Goal: Task Accomplishment & Management: Manage account settings

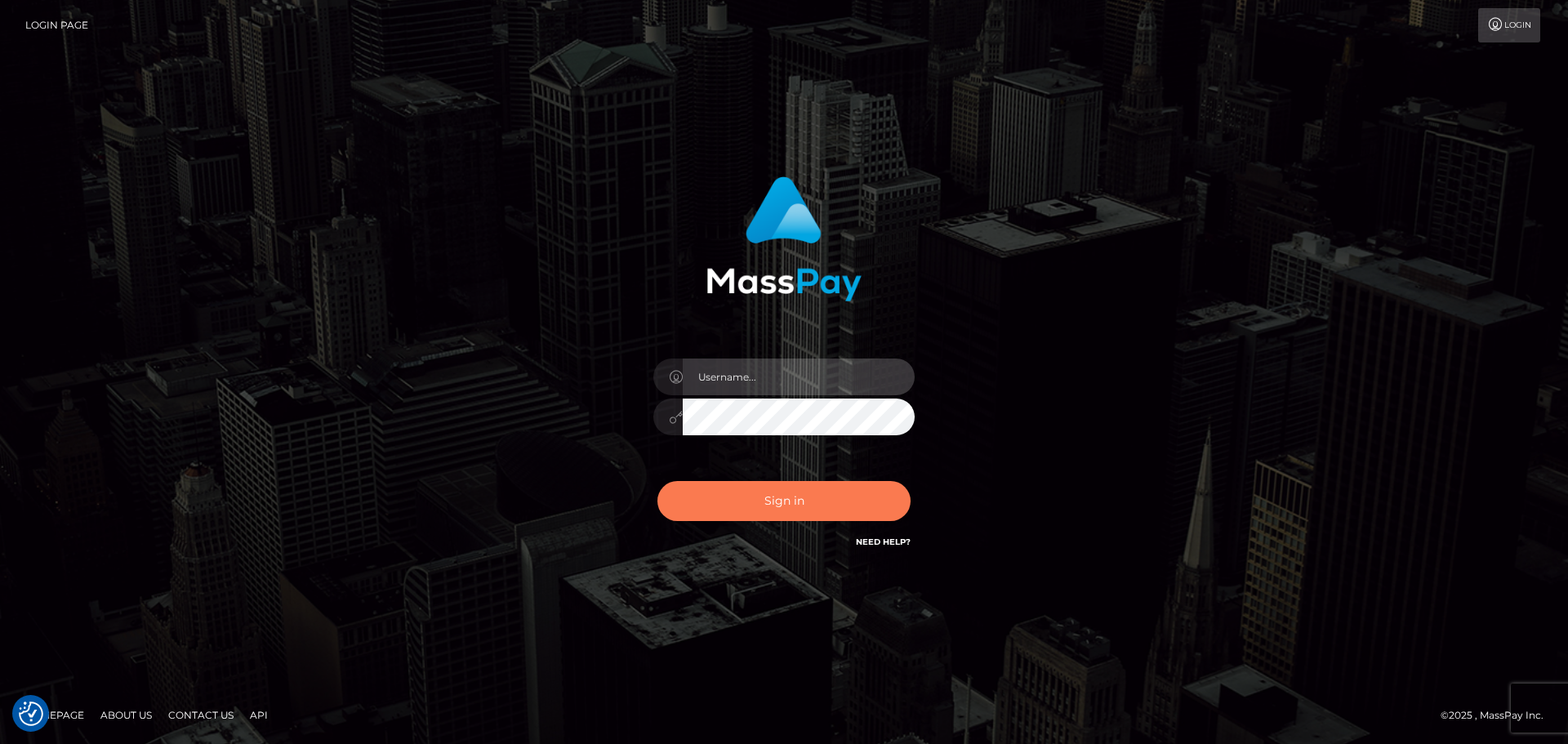
type input "Dikla Silver"
click at [779, 514] on button "Sign in" at bounding box center [784, 501] width 253 height 40
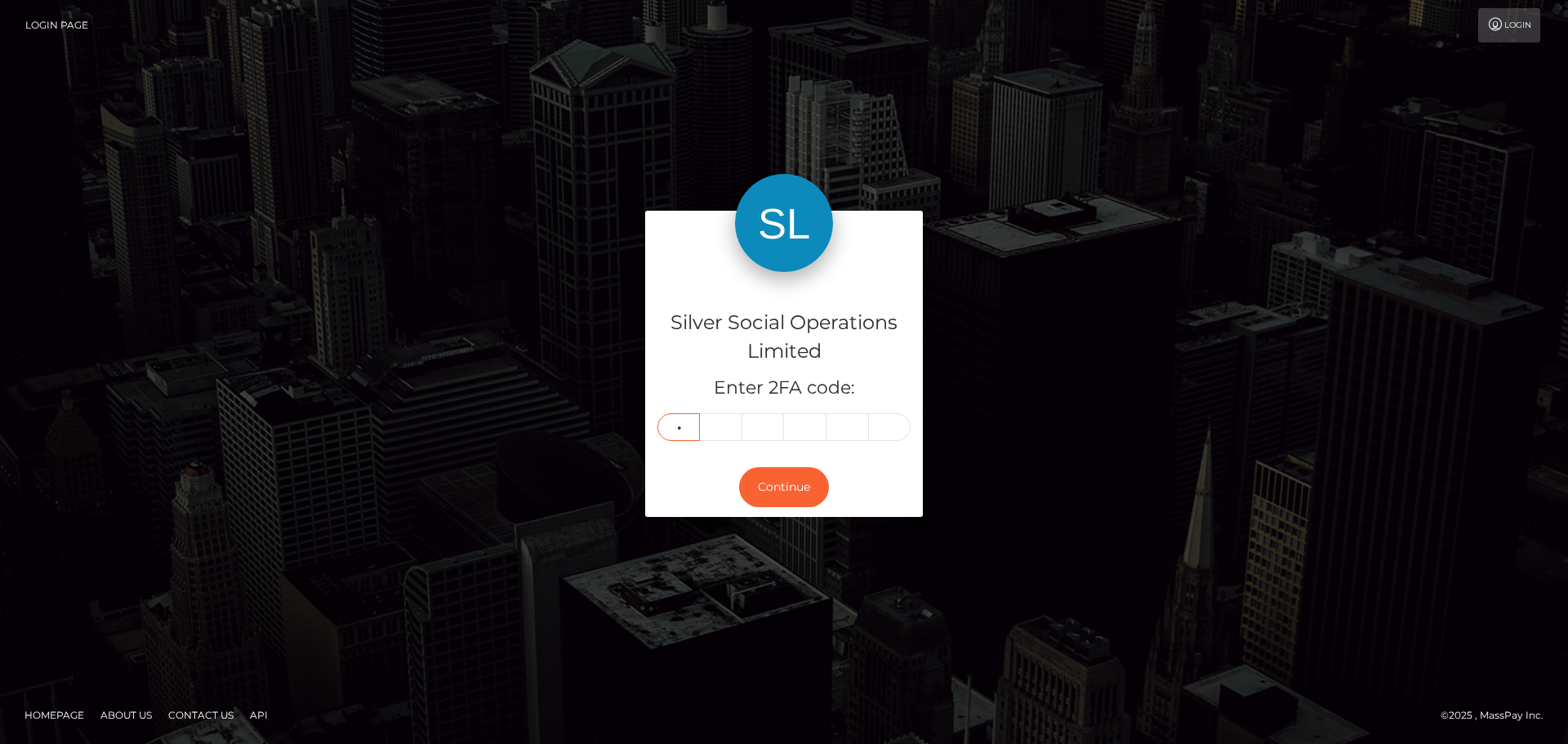
type input "8"
type input "3"
type input "8"
type input "2"
type input "8"
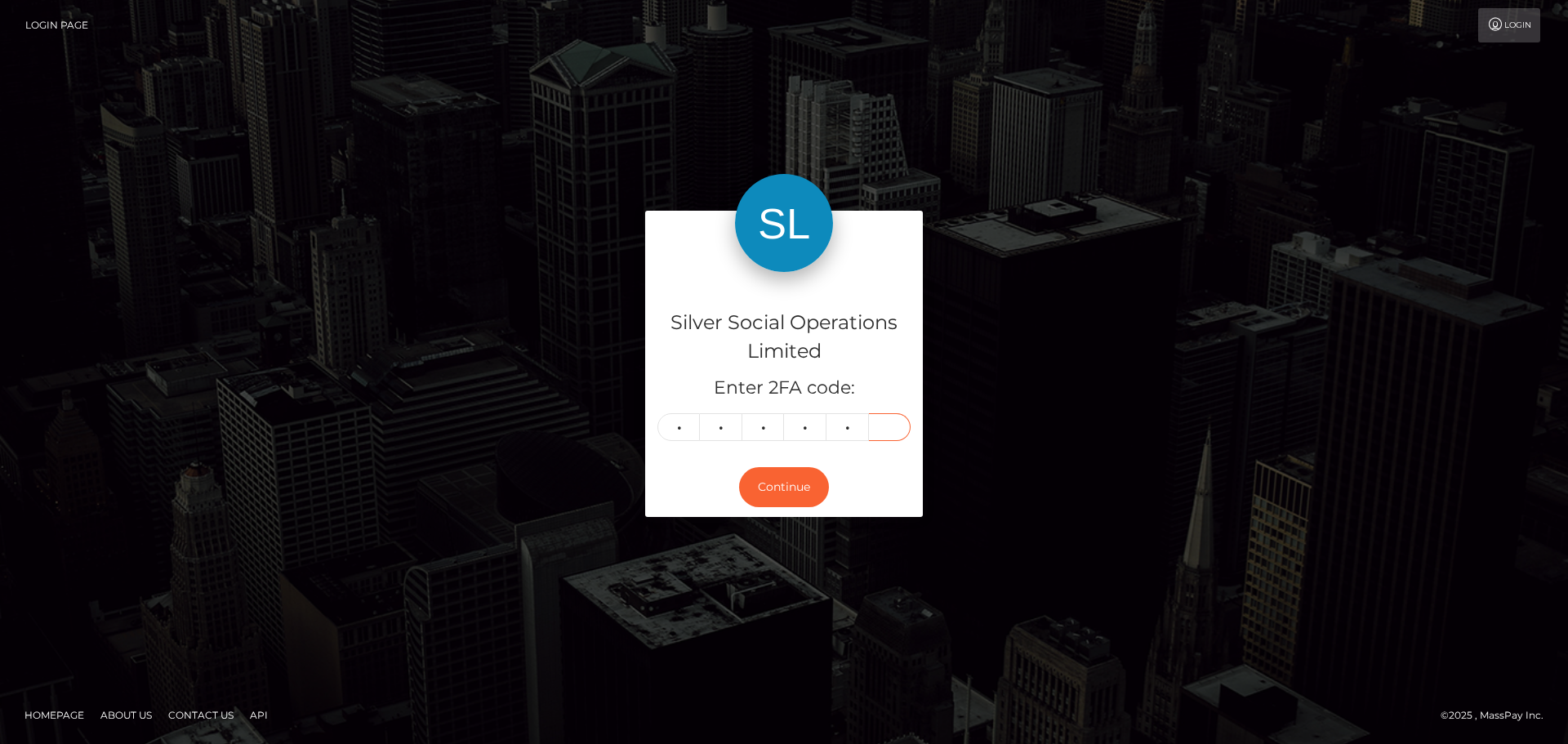
type input "1"
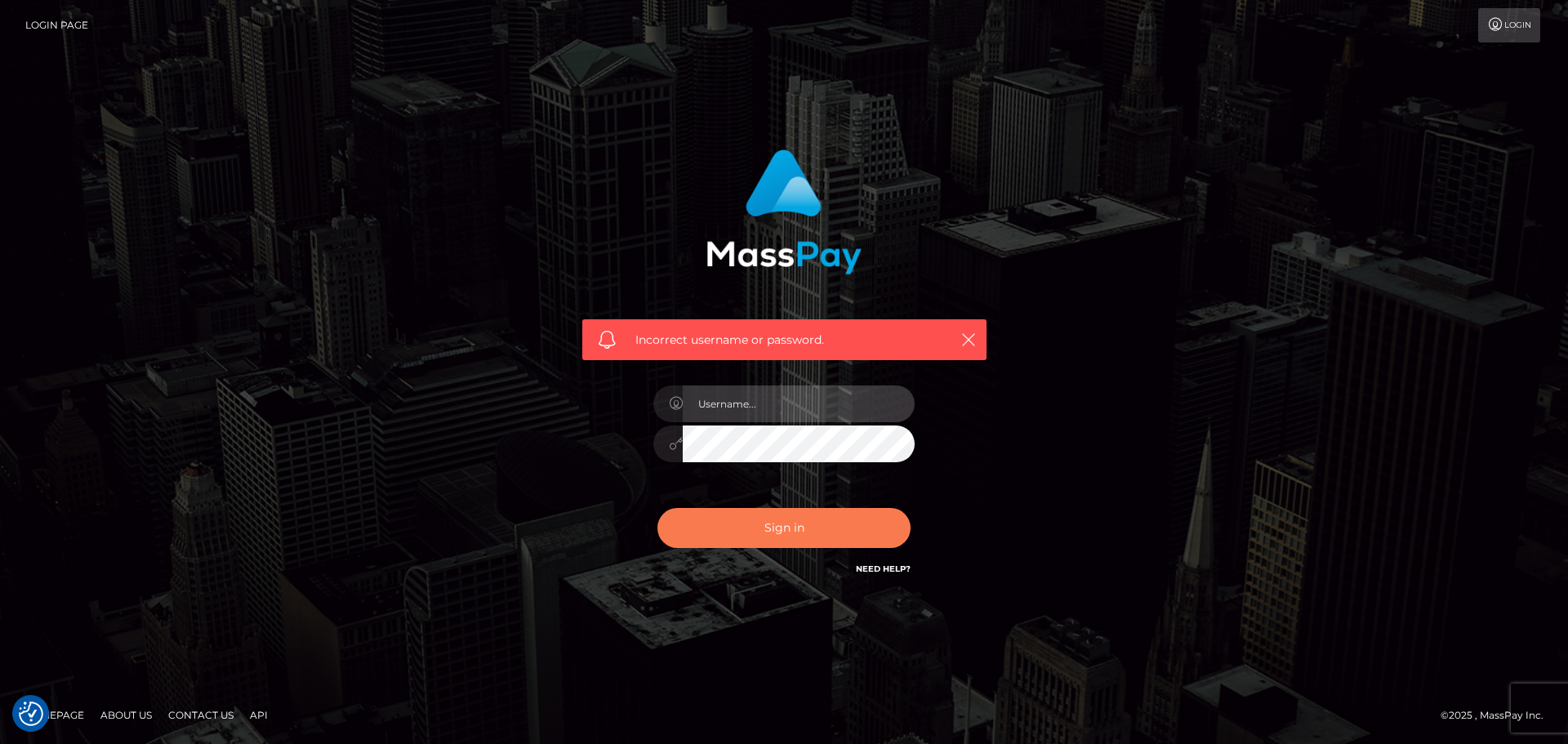
type input "Dikla Silver"
click at [784, 539] on button "Sign in" at bounding box center [784, 528] width 253 height 40
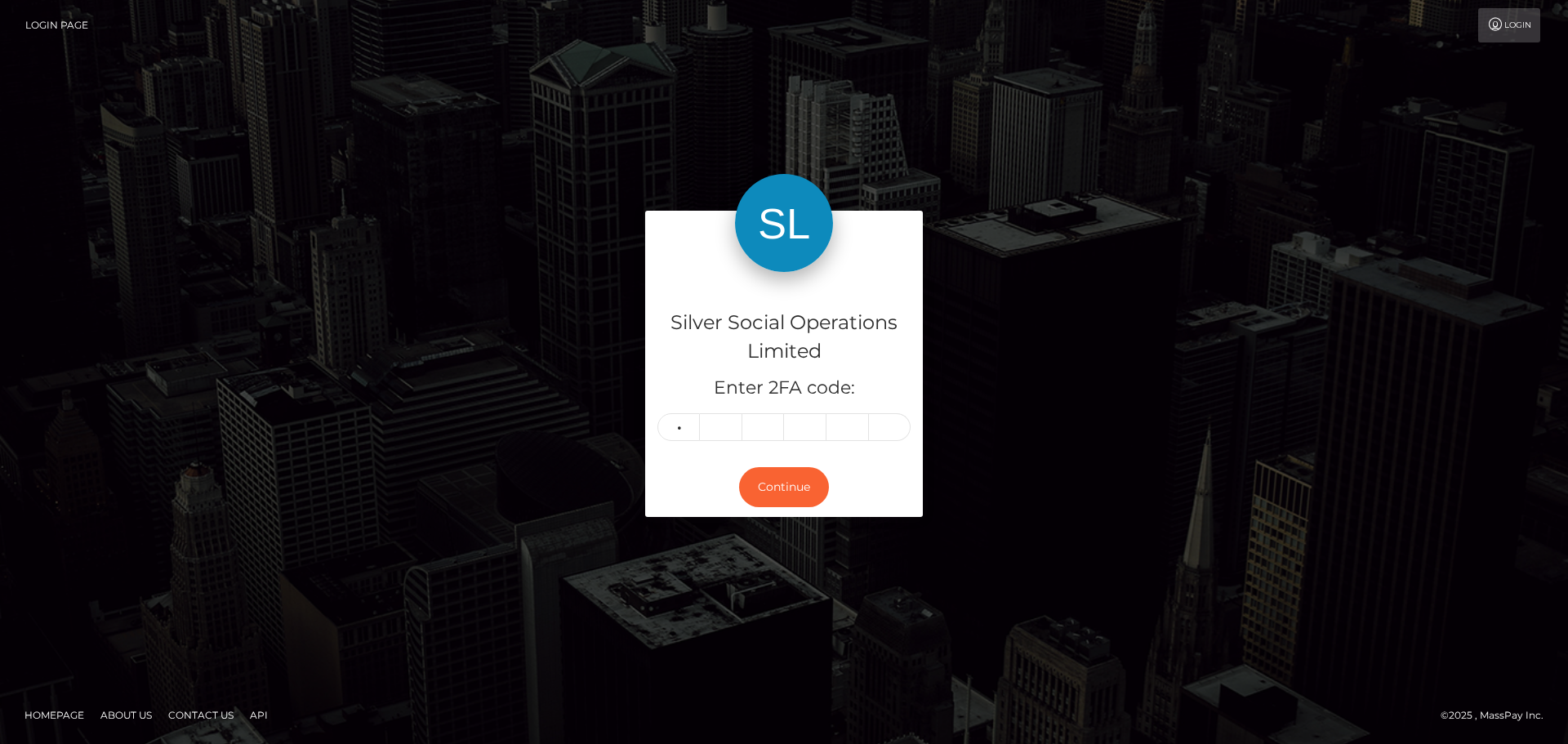
type input "8"
type input "3"
type input "8"
type input "2"
type input "8"
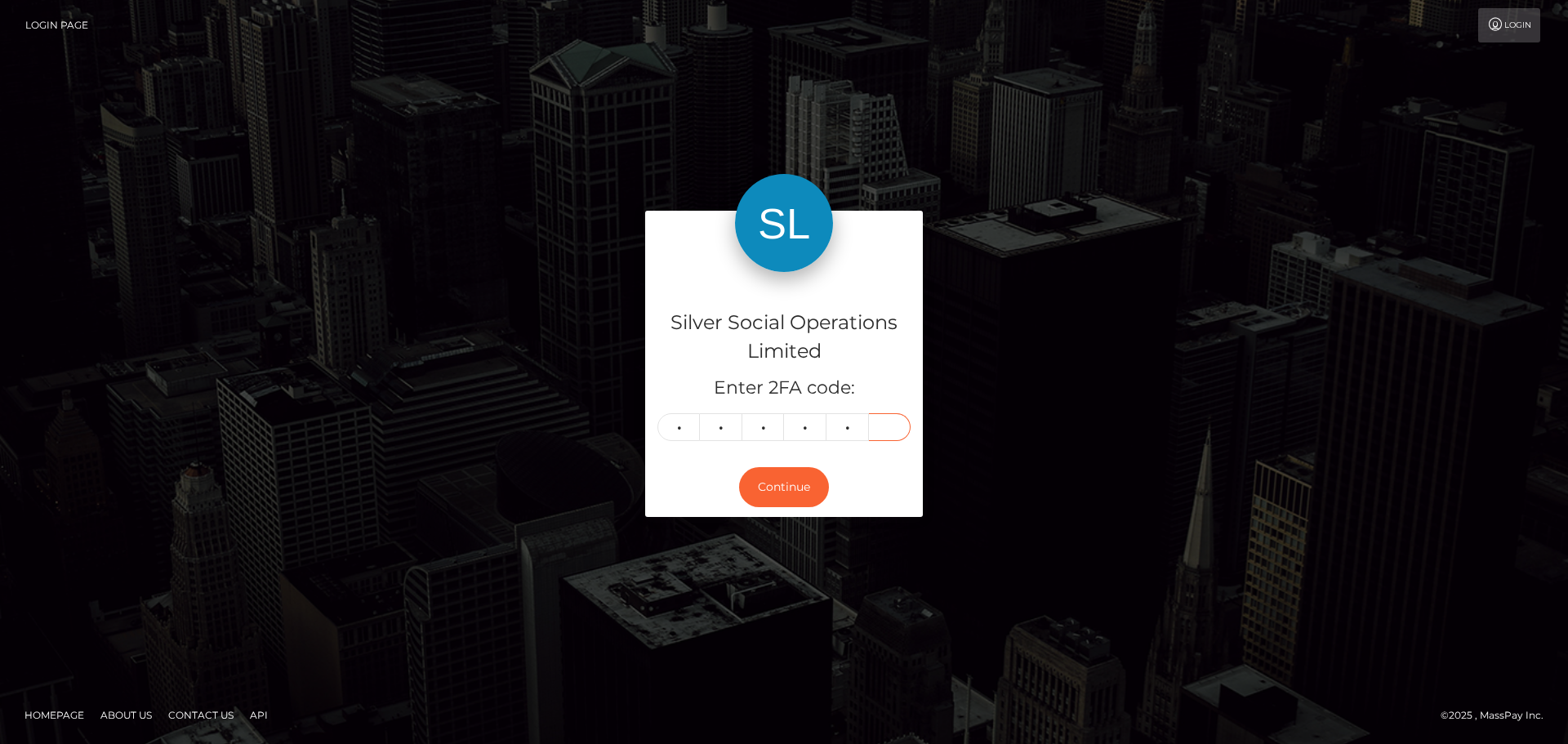
type input "1"
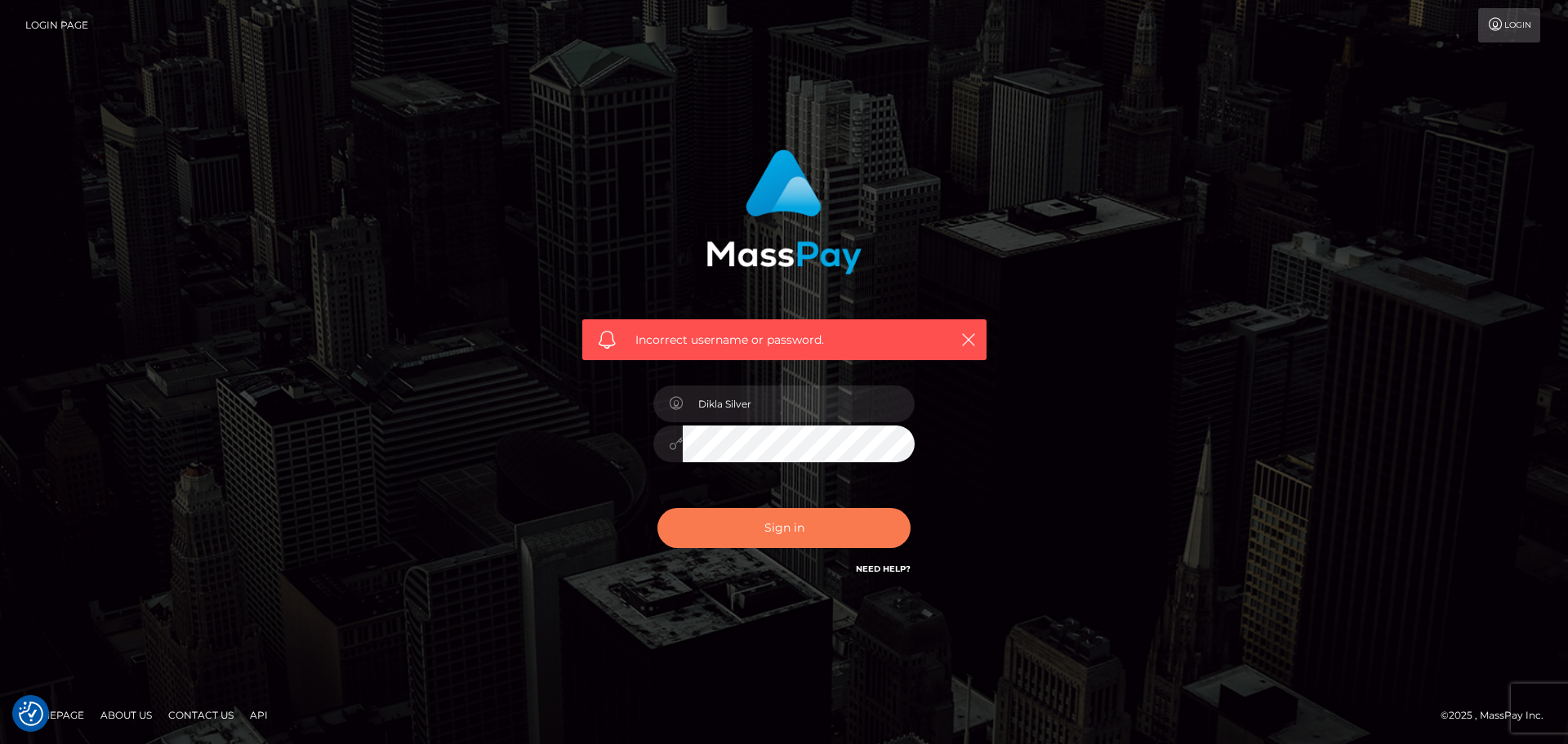
click at [692, 534] on button "Sign in" at bounding box center [784, 528] width 253 height 40
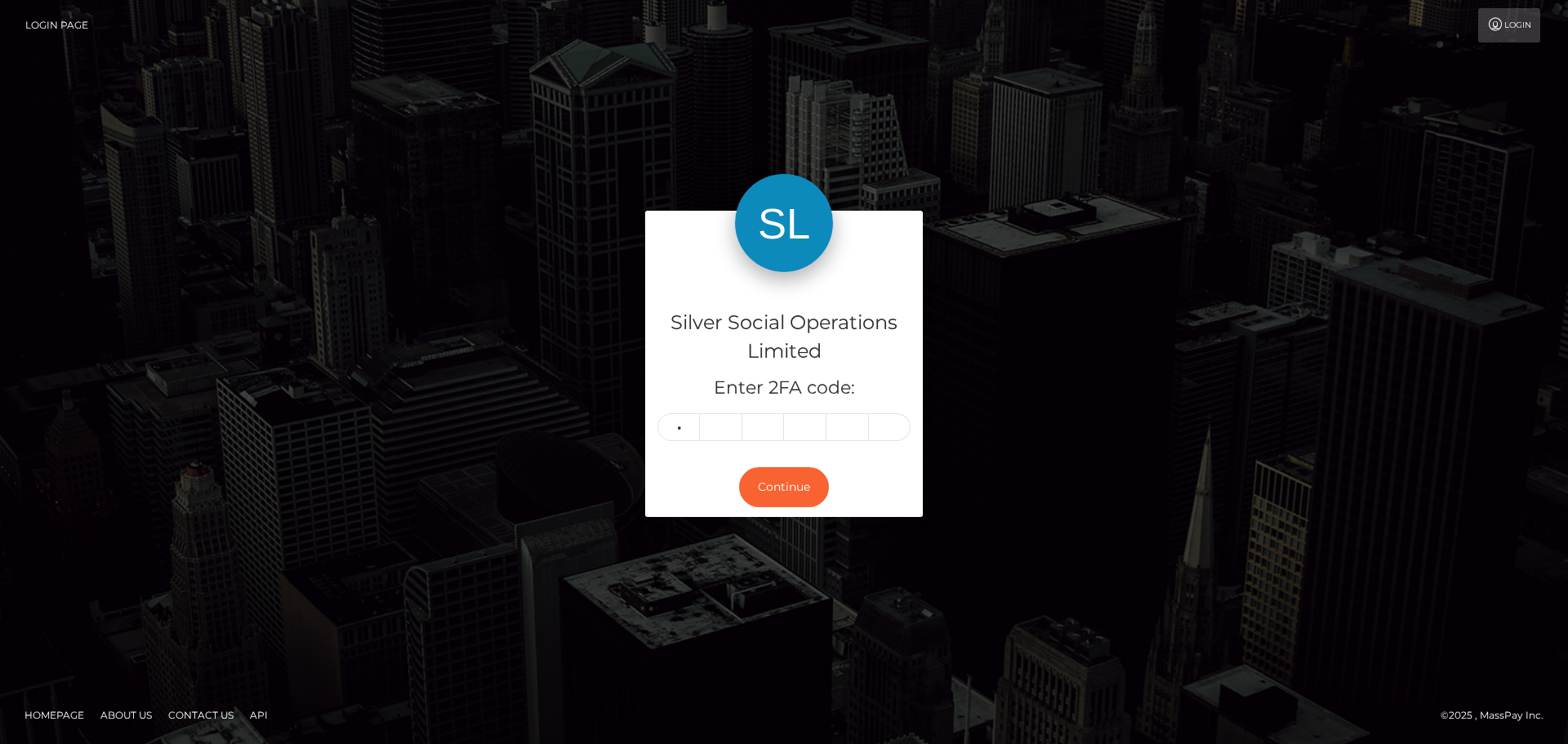
type input "8"
type input "3"
type input "8"
type input "2"
type input "8"
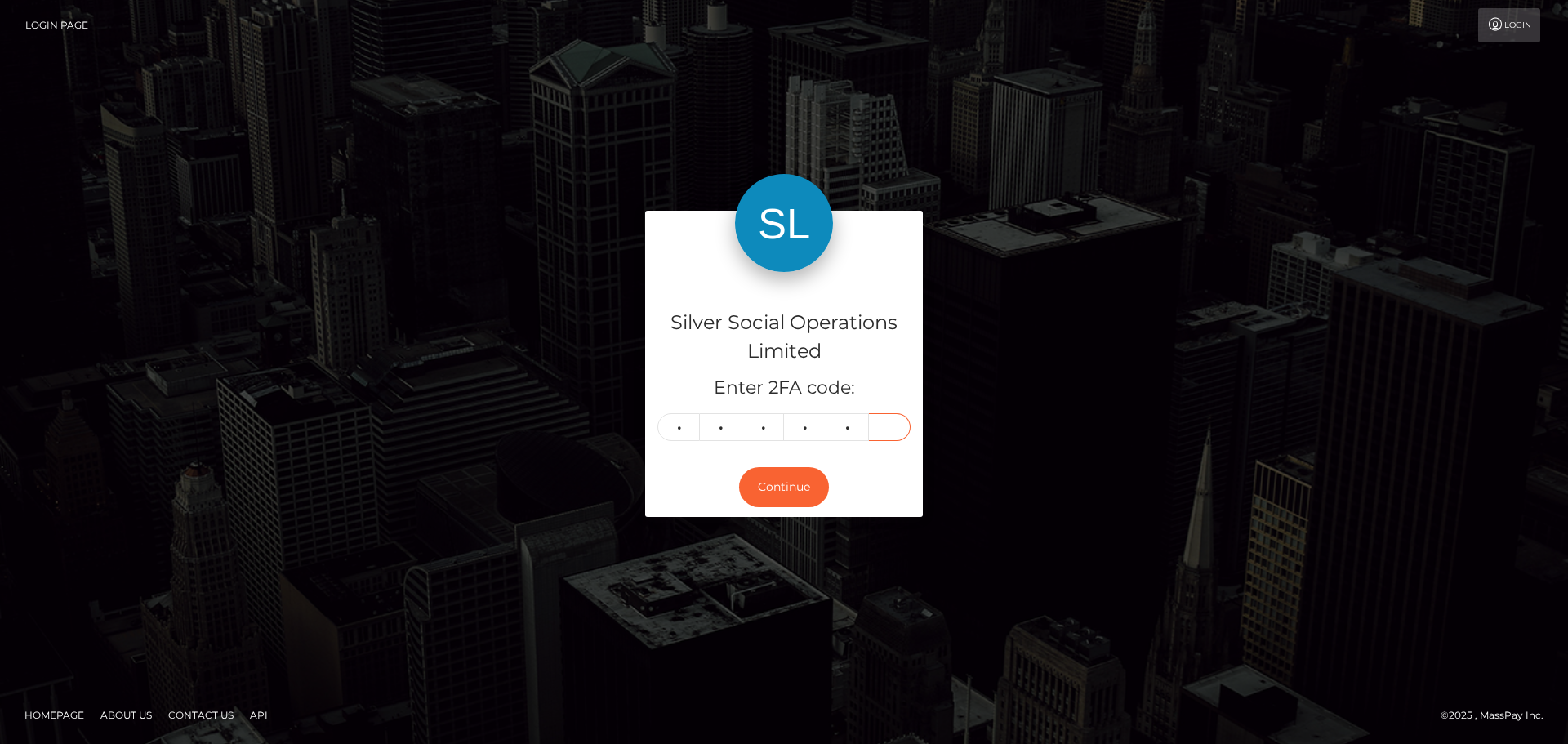
type input "1"
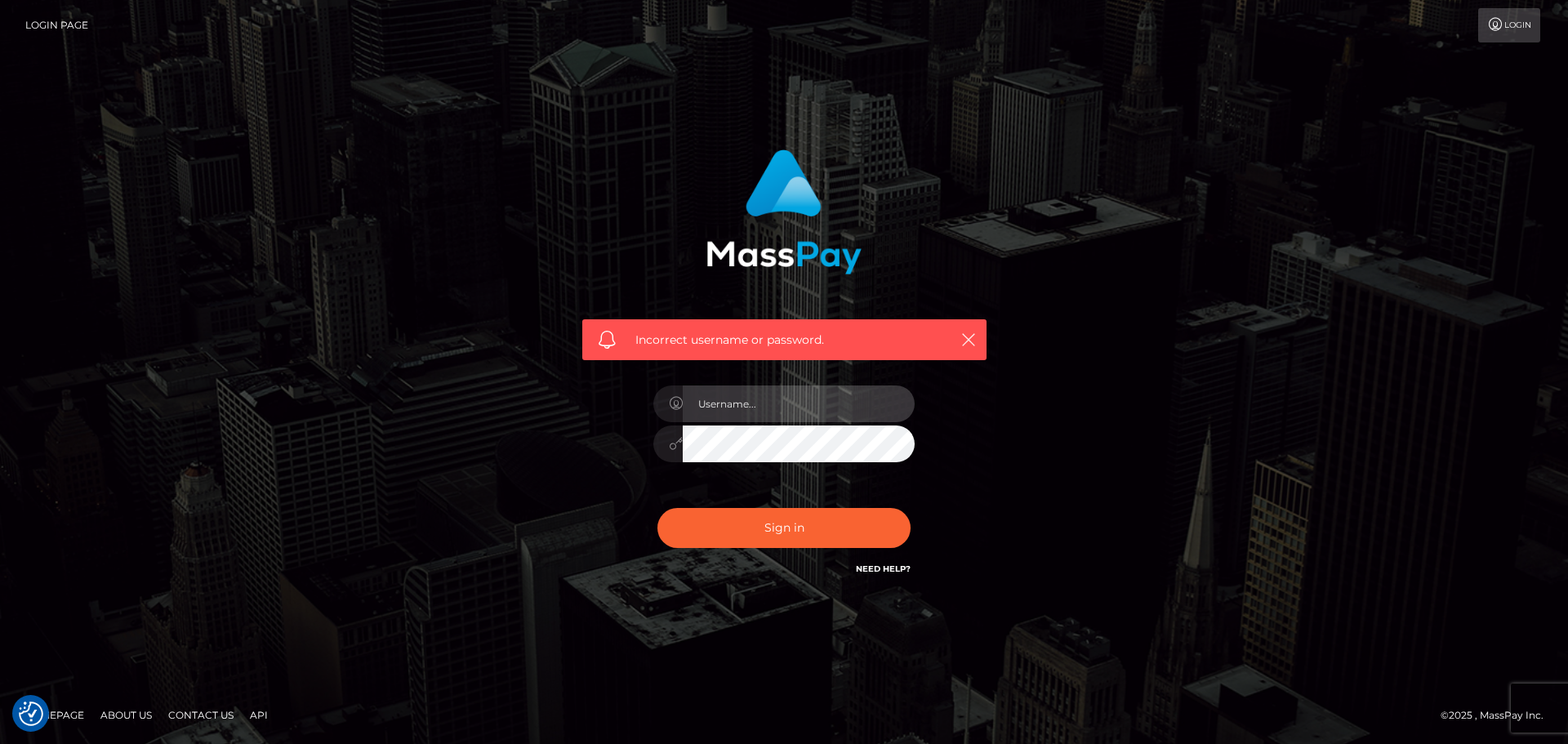
type input "Dikla Silver"
click at [772, 412] on input "Dikla Silver" at bounding box center [798, 403] width 232 height 36
click at [671, 447] on icon at bounding box center [675, 443] width 14 height 13
click at [680, 59] on div "Incorrect username or password. Dikla Silver" at bounding box center [784, 372] width 1568 height 715
click at [705, 408] on input "Dikla Silver" at bounding box center [798, 403] width 232 height 36
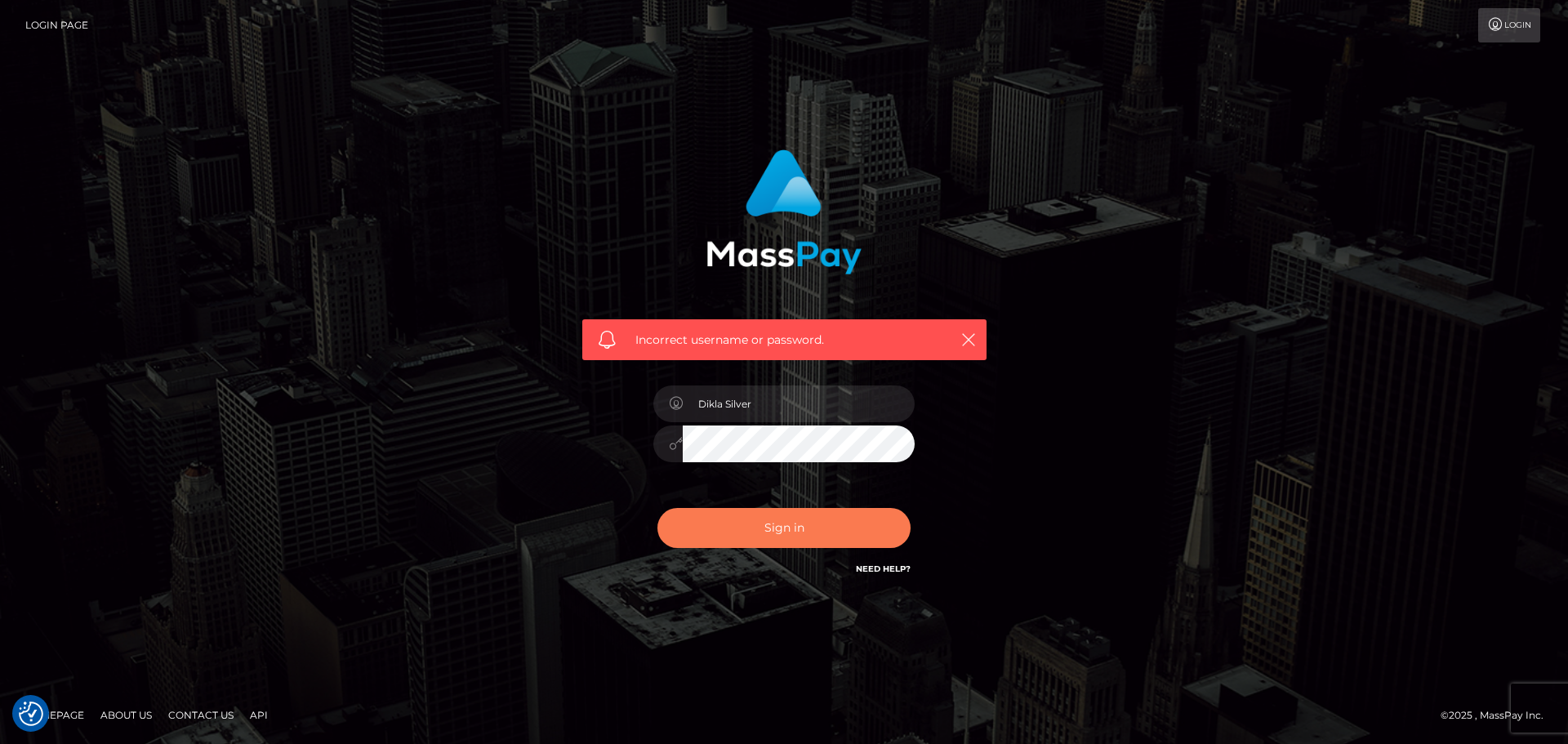
click at [794, 534] on button "Sign in" at bounding box center [784, 528] width 253 height 40
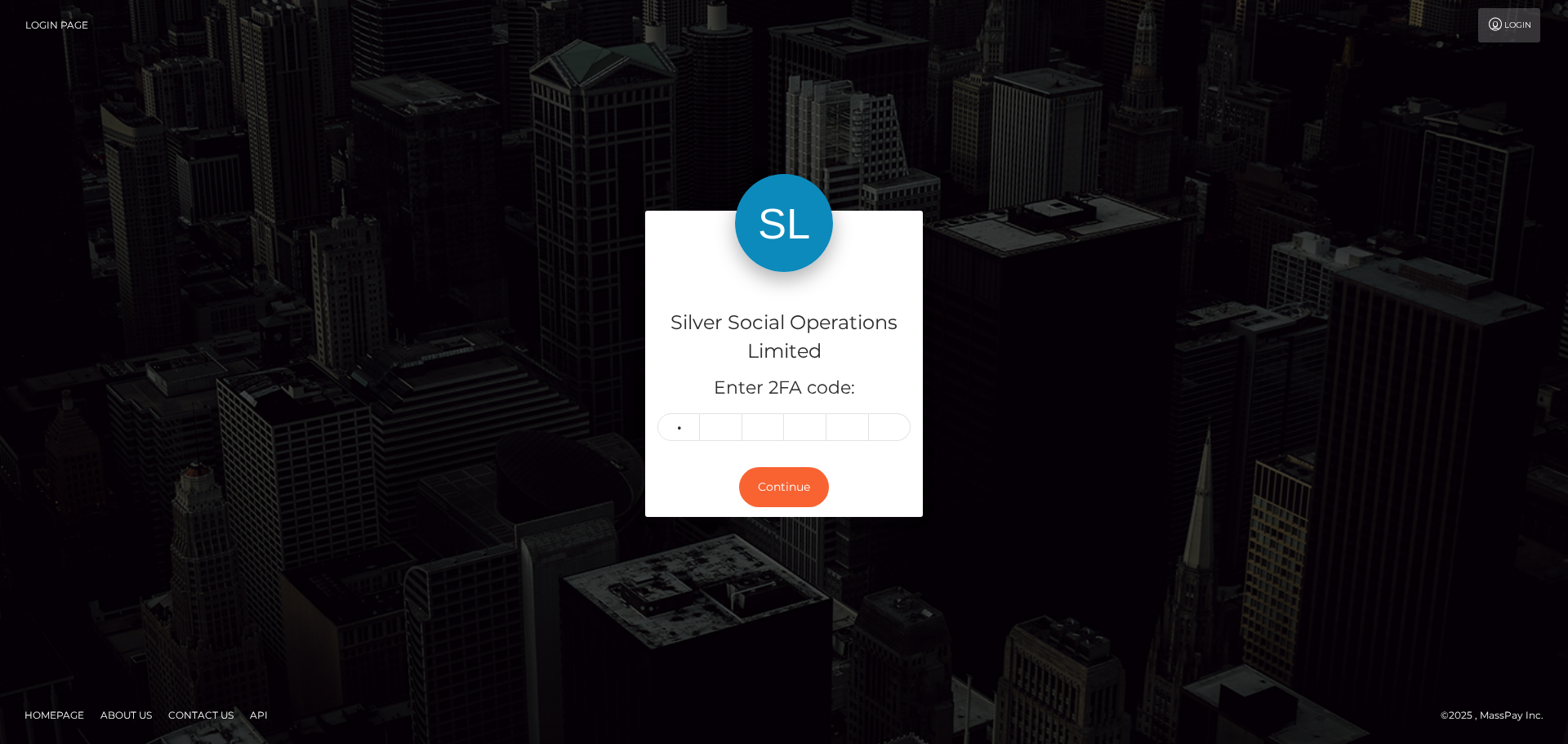
type input "6"
type input "7"
type input "3"
type input "9"
type input "4"
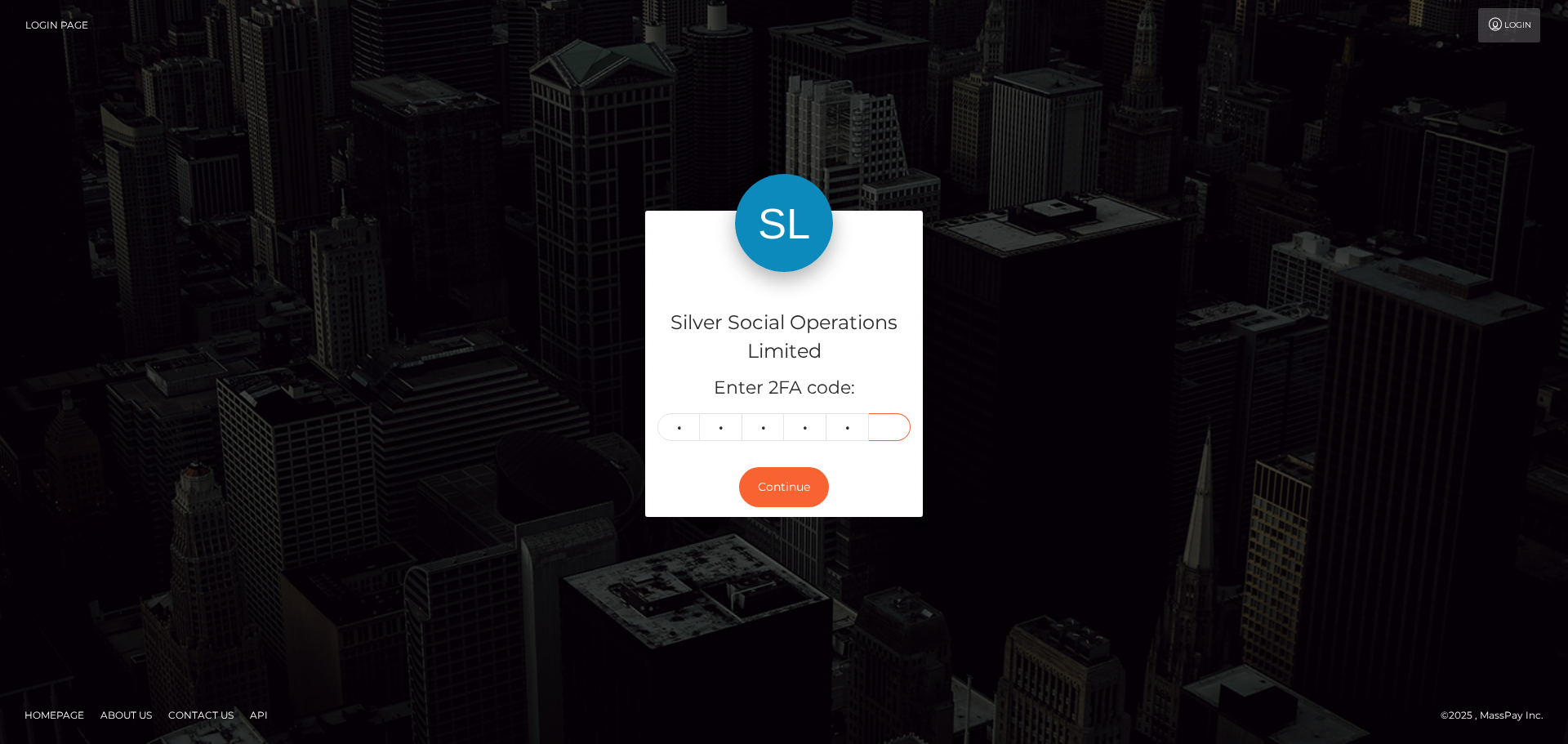
type input "5"
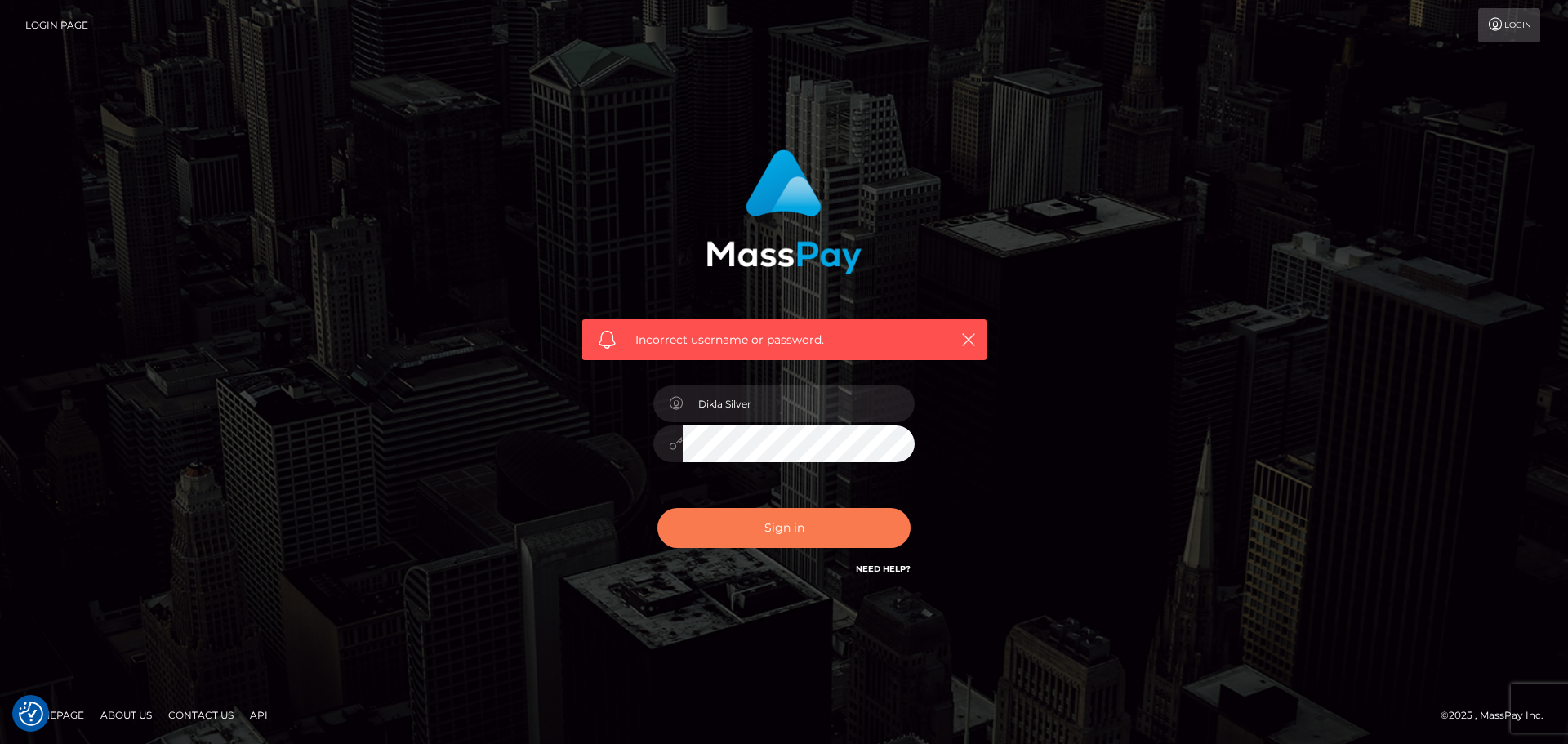
click at [783, 529] on button "Sign in" at bounding box center [784, 528] width 253 height 40
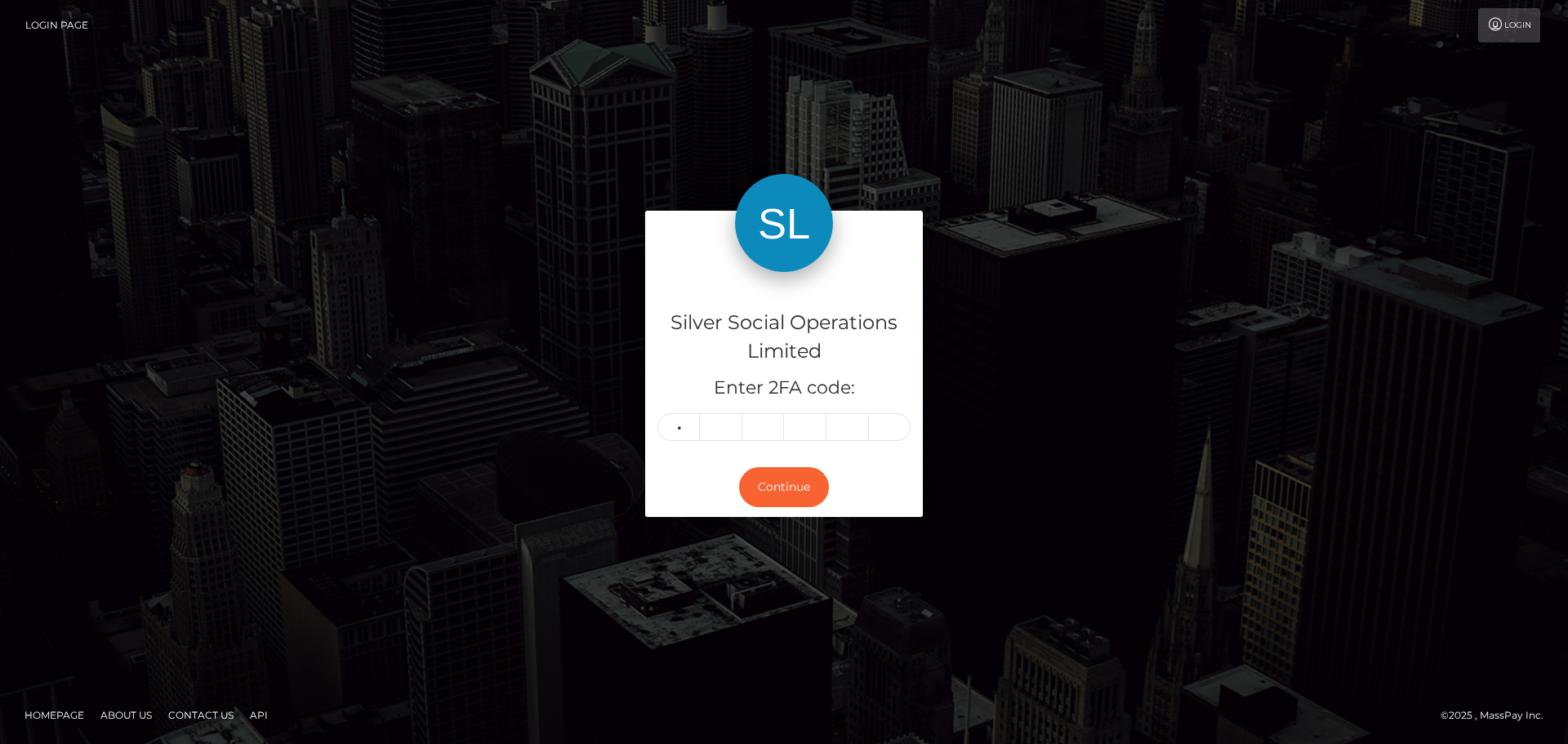
type input "3"
type input "4"
type input "2"
type input "5"
type input "1"
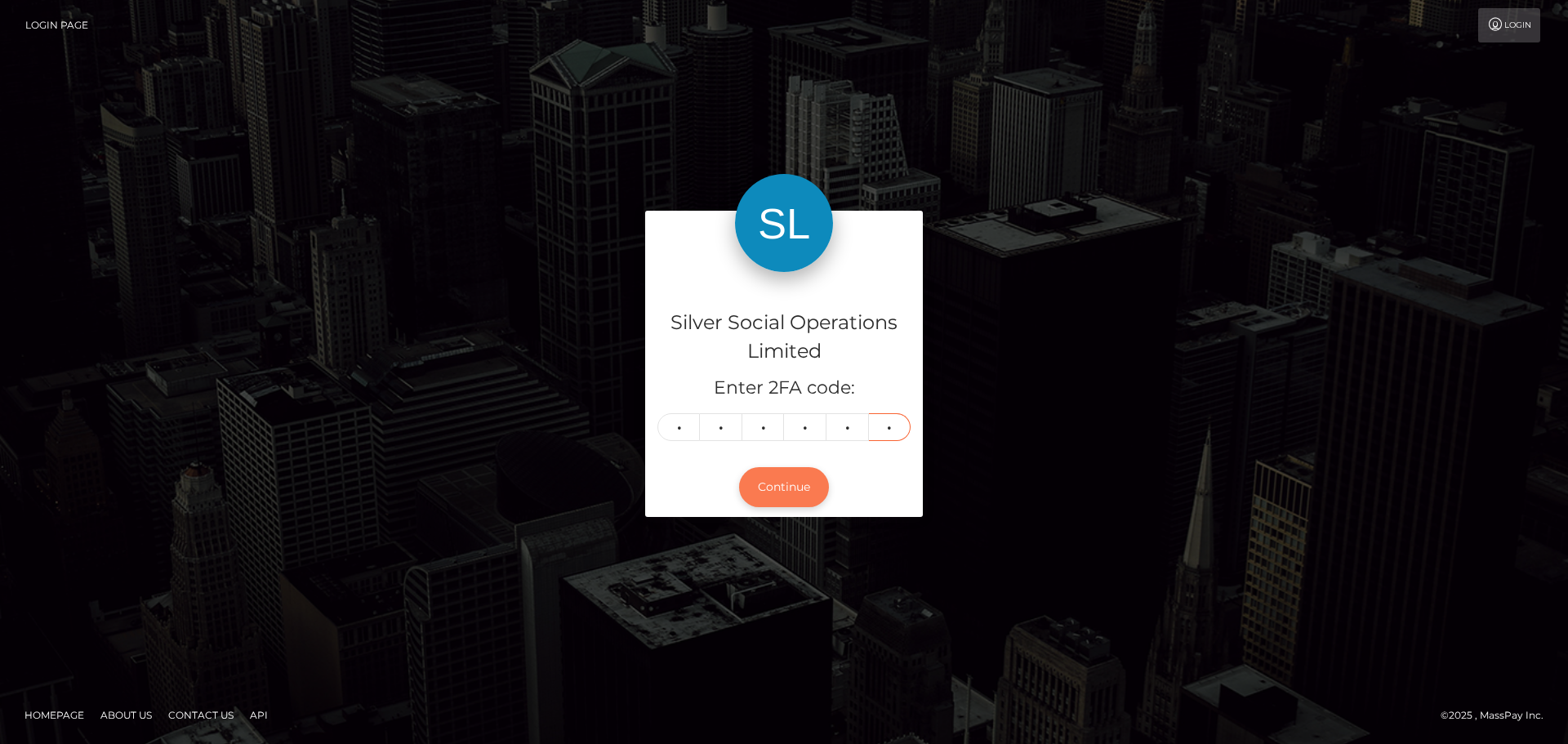
type input "4"
click at [785, 500] on button "Continue" at bounding box center [784, 487] width 89 height 40
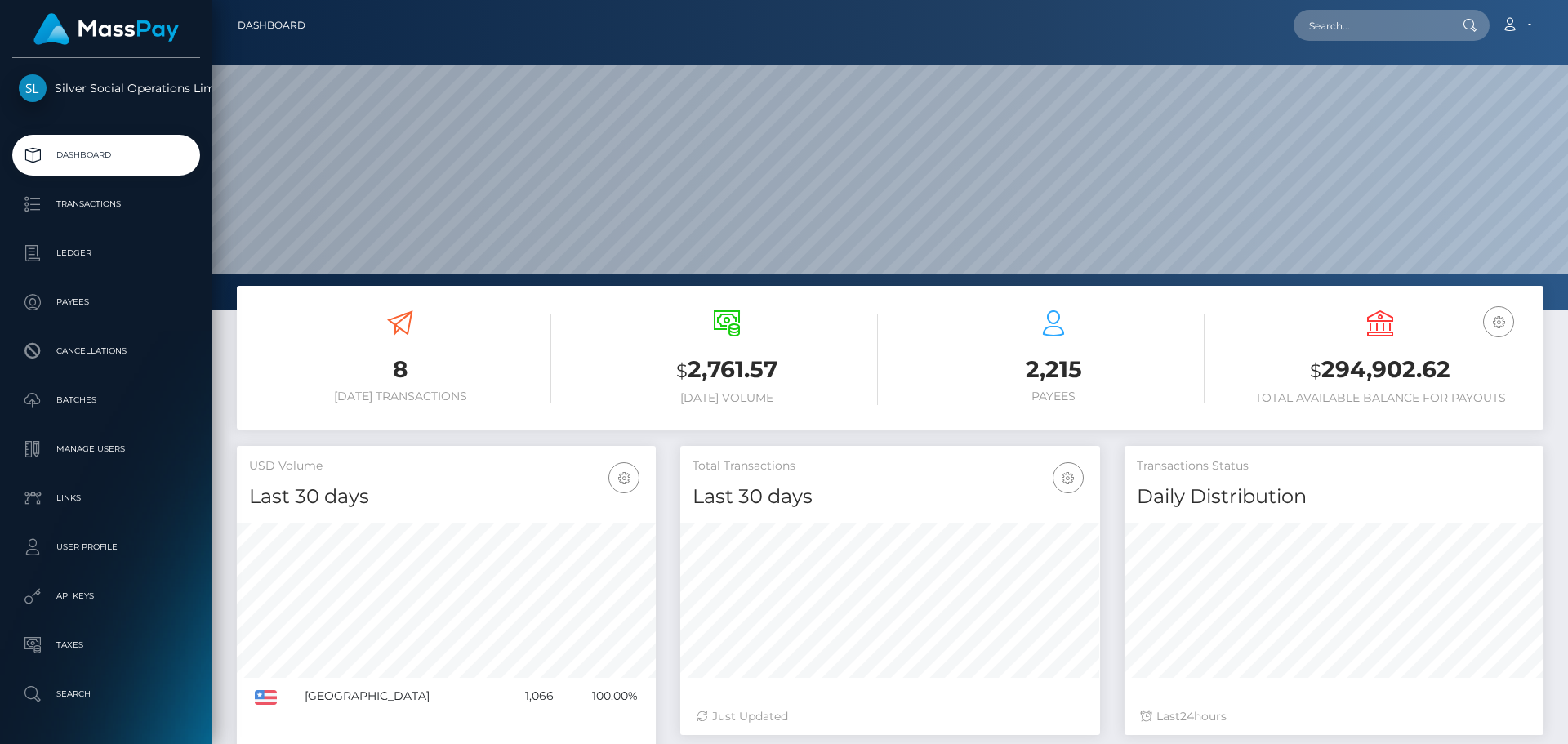
scroll to position [290, 420]
click at [1384, 363] on h3 "$ 294,902.62" at bounding box center [1380, 370] width 302 height 33
copy h3 "294,902.62"
